Goal: Check status: Check status

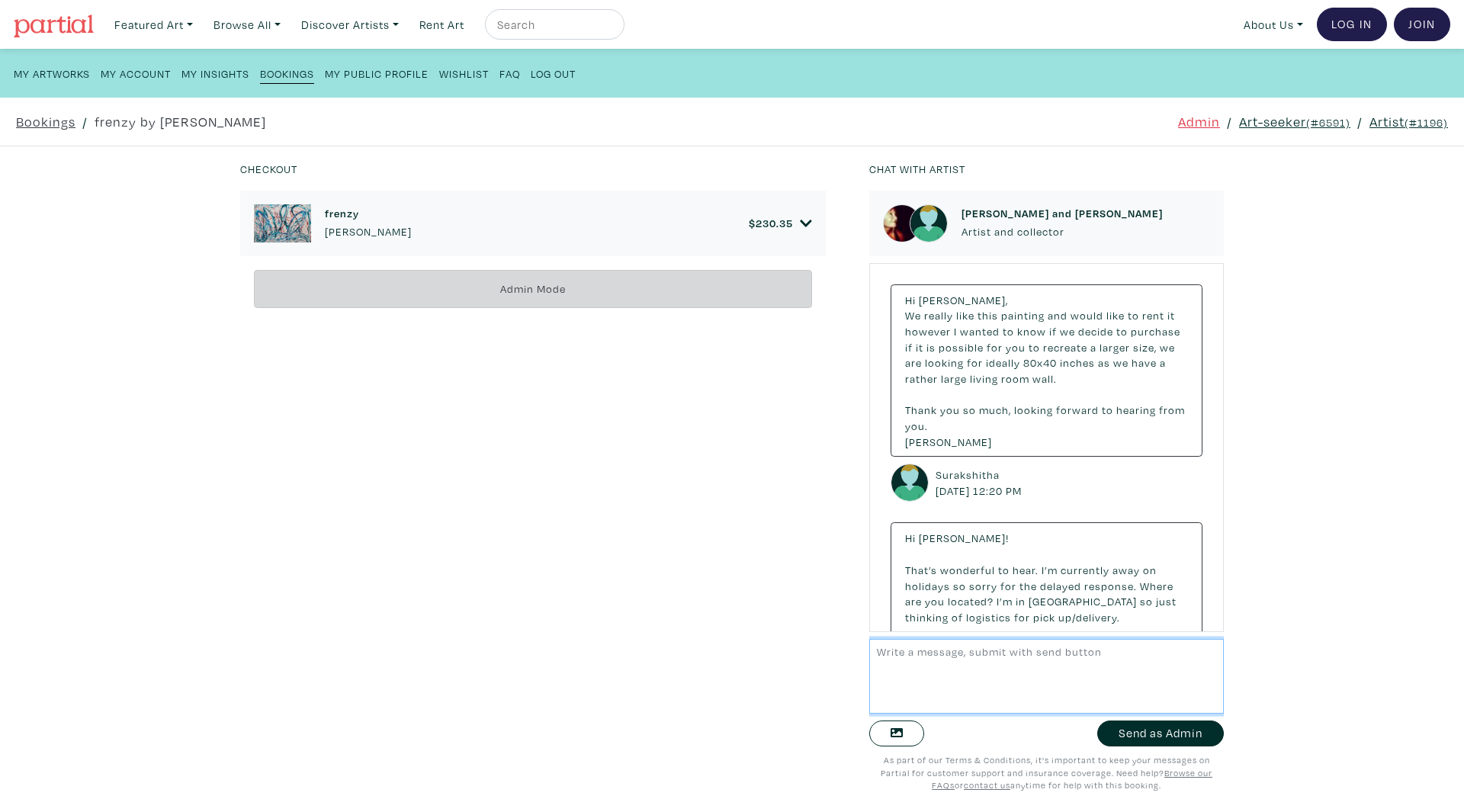
scroll to position [2772, 0]
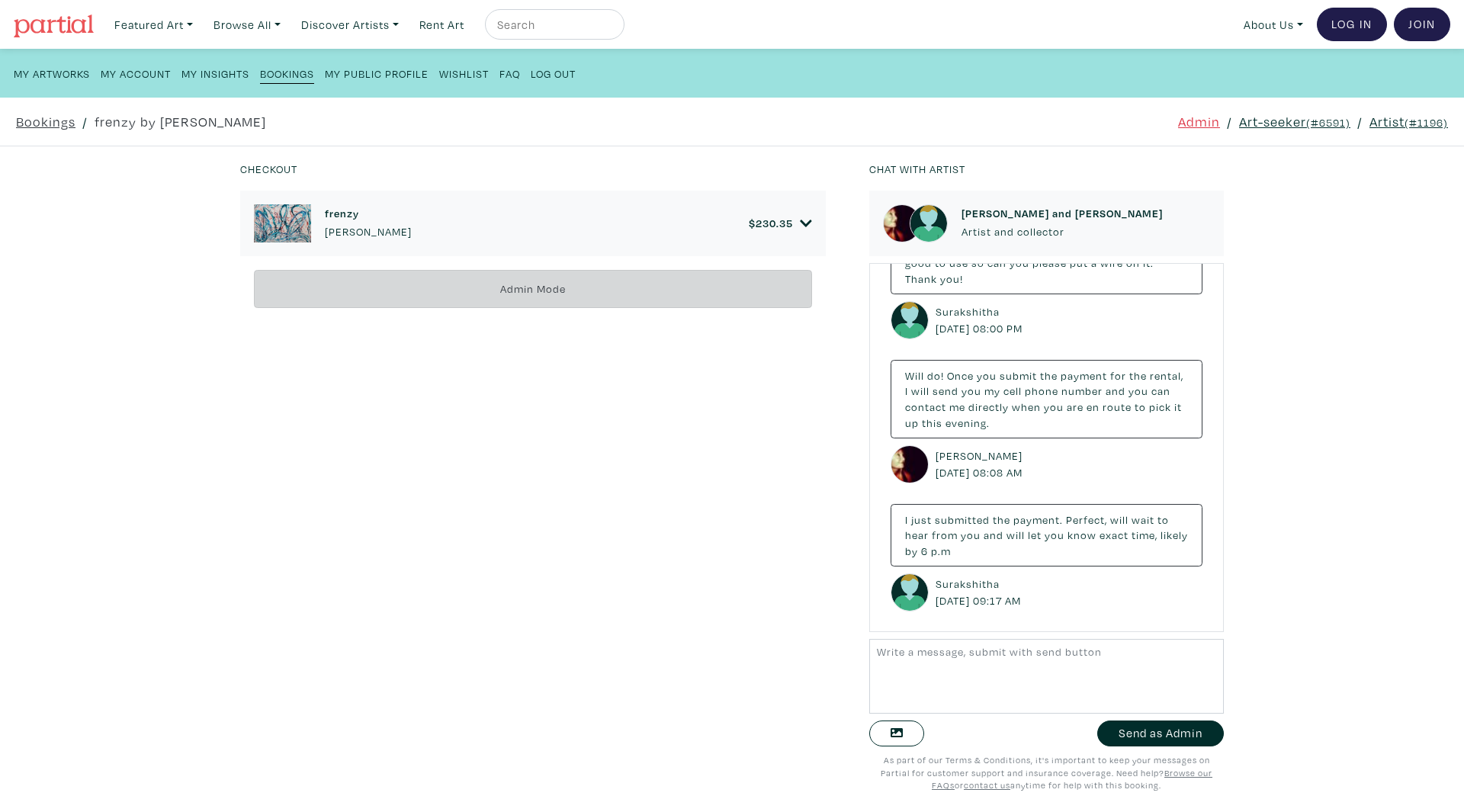
click at [800, 222] on icon at bounding box center [806, 223] width 12 height 14
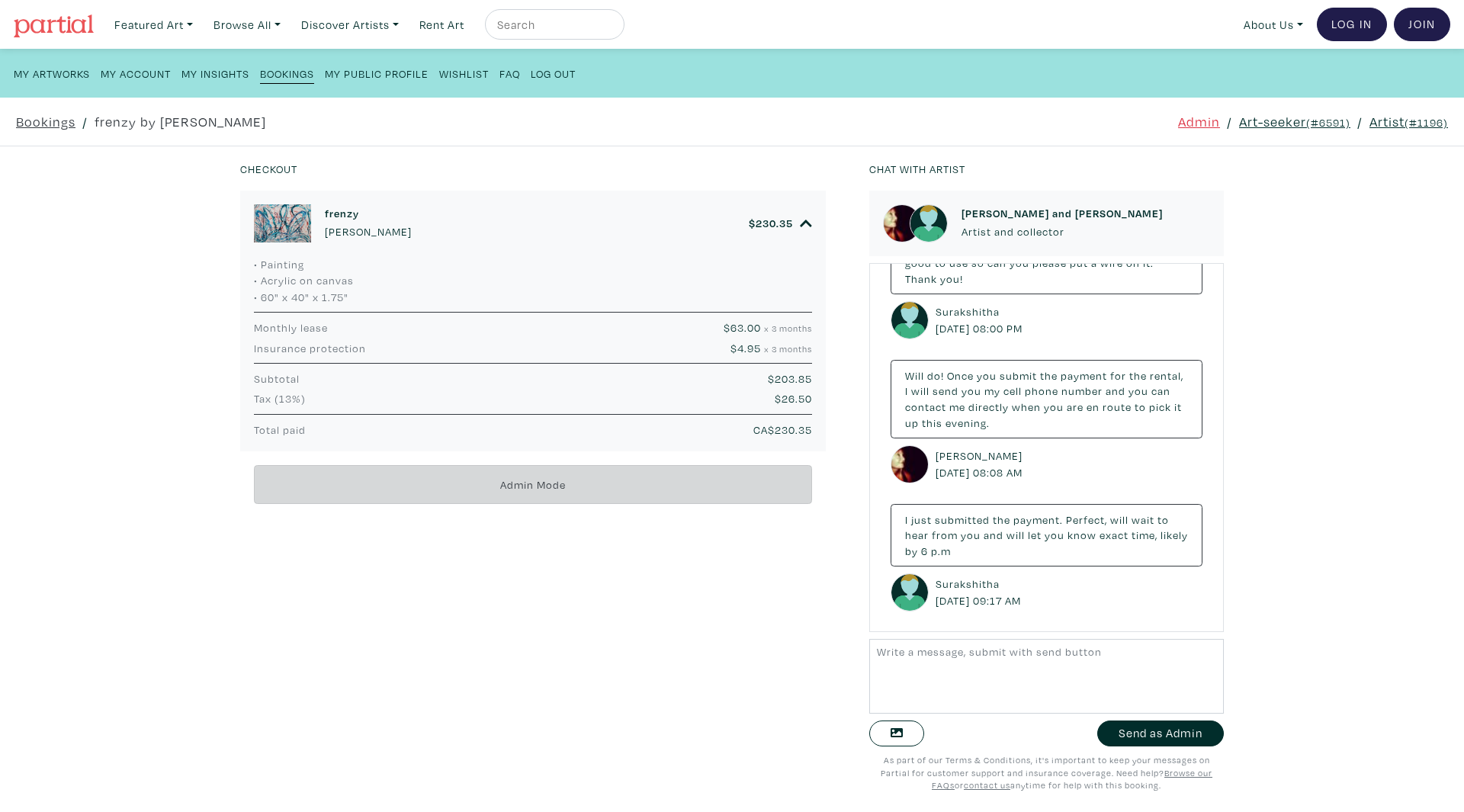
click at [800, 223] on icon at bounding box center [806, 222] width 12 height 7
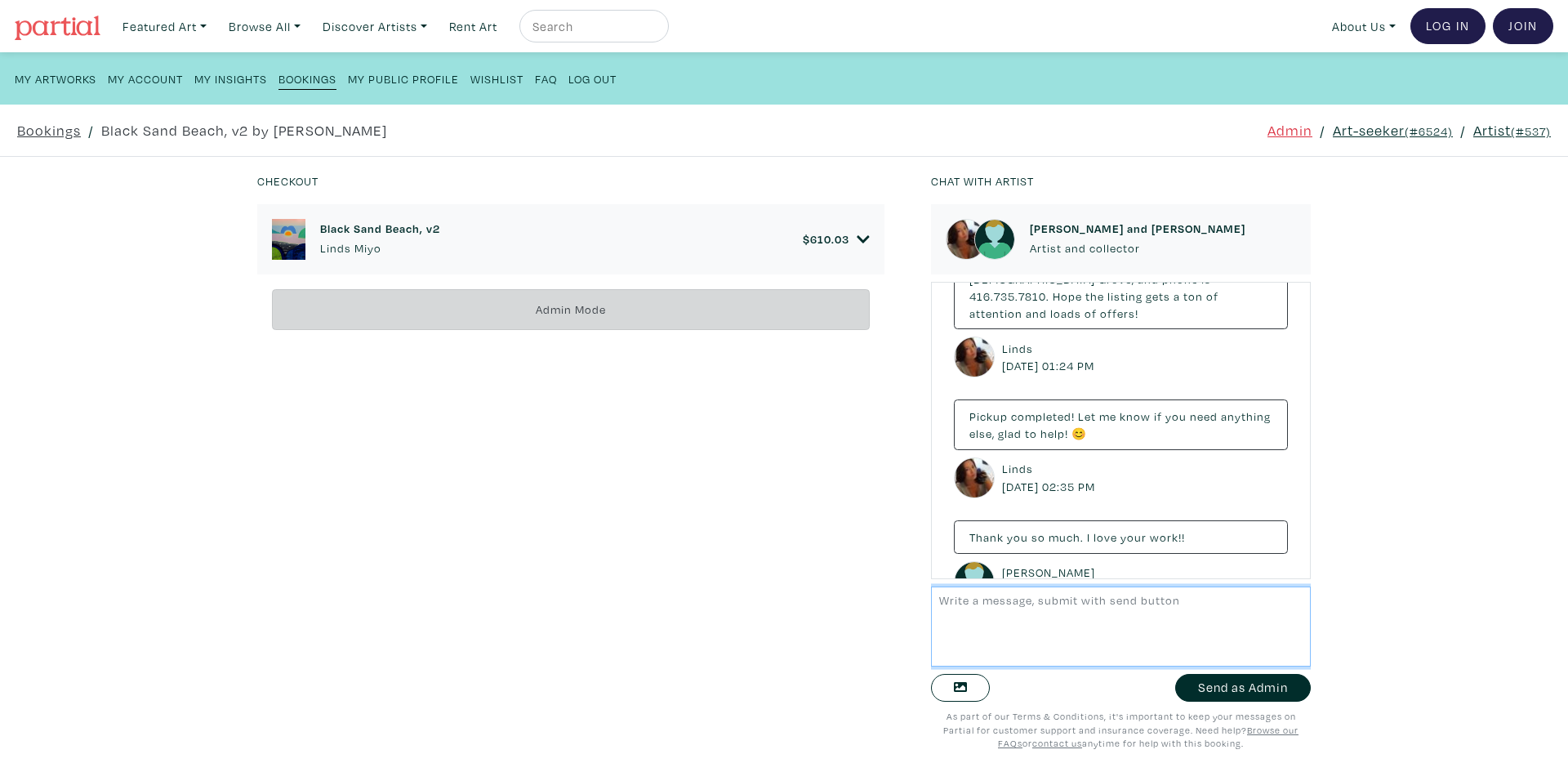
scroll to position [1335, 0]
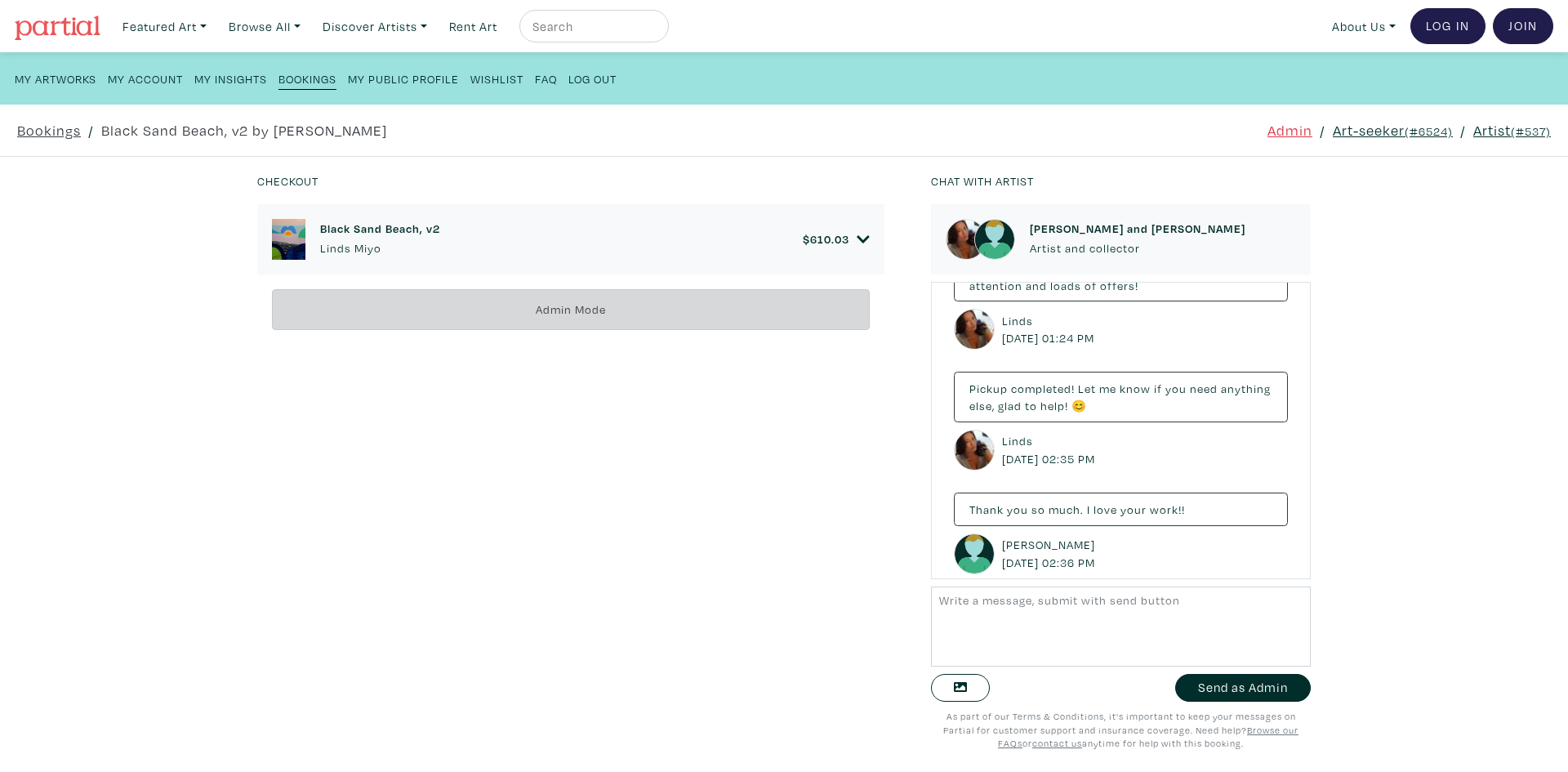
click at [746, 485] on div "Black Sand Beach, v2 Linds Miyo $ 610.03 • Painting • Mixed media: Chalkboard P…" at bounding box center [582, 478] width 649 height 546
